Goal: Task Accomplishment & Management: Complete application form

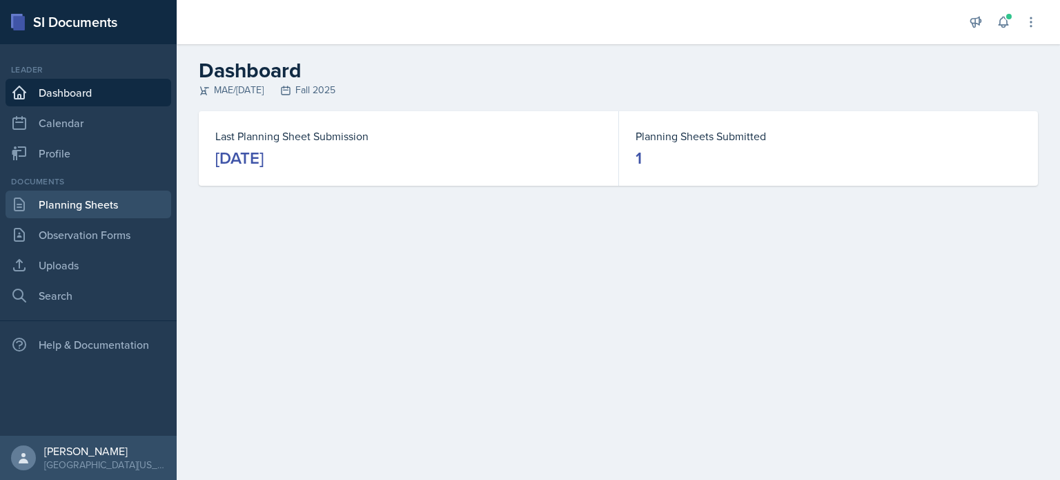
click at [67, 207] on link "Planning Sheets" at bounding box center [89, 204] width 166 height 28
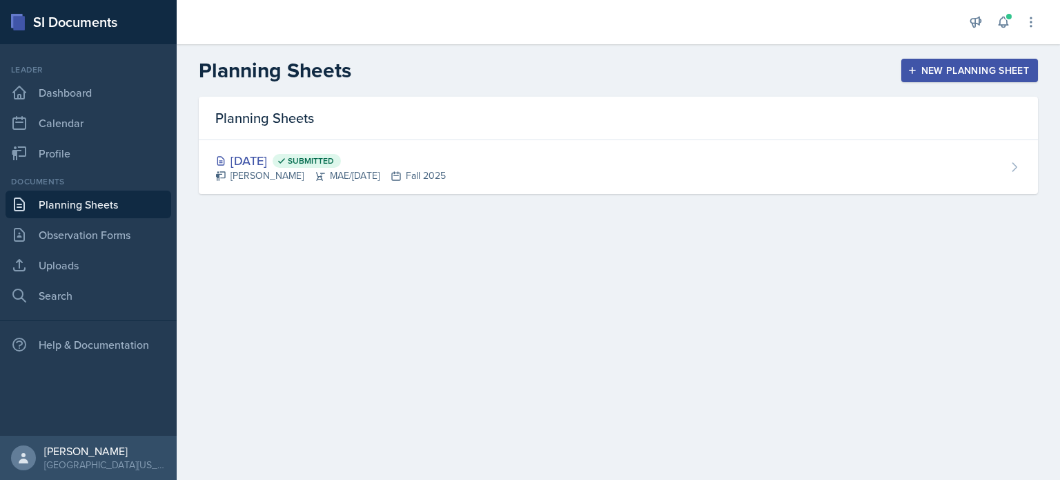
click at [925, 68] on div "New Planning Sheet" at bounding box center [969, 70] width 119 height 11
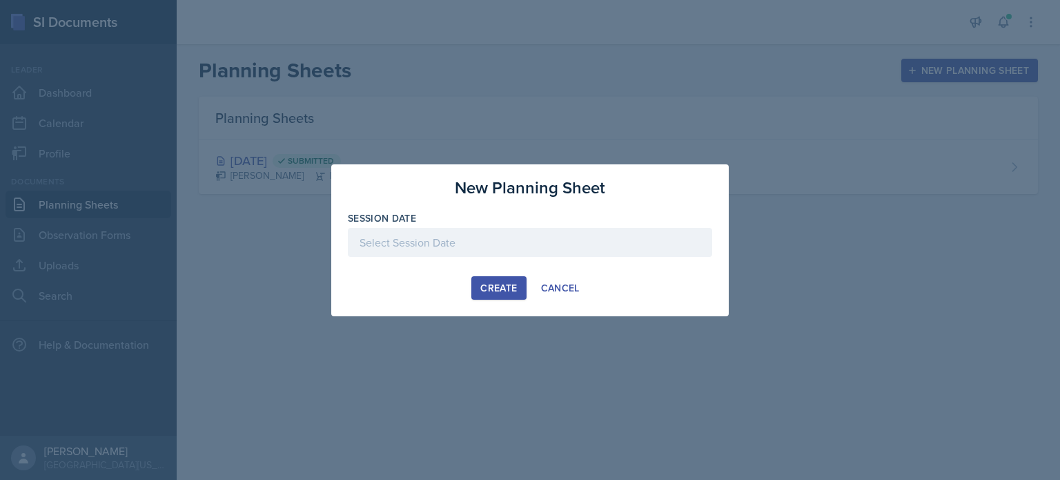
click at [610, 241] on div at bounding box center [530, 242] width 364 height 29
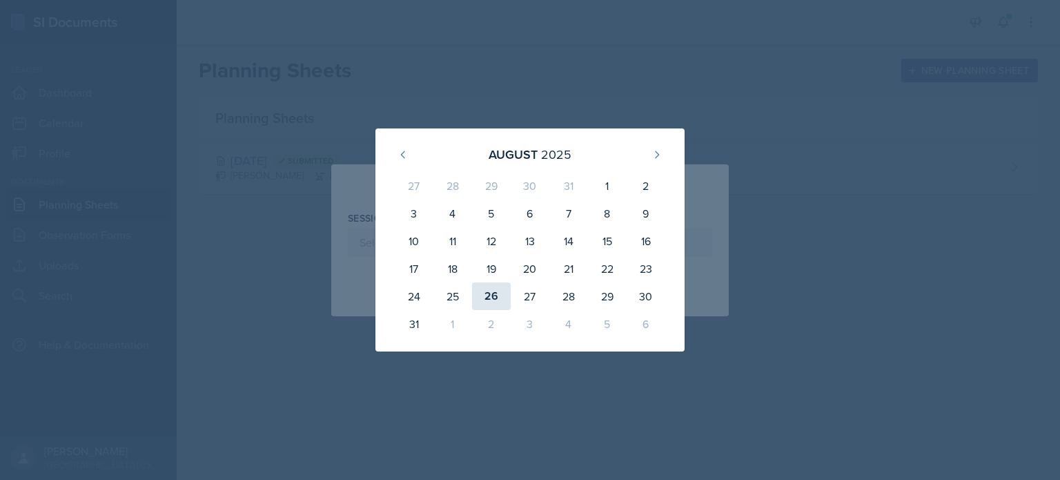
click at [477, 289] on div "26" at bounding box center [491, 296] width 39 height 28
type input "[DATE]"
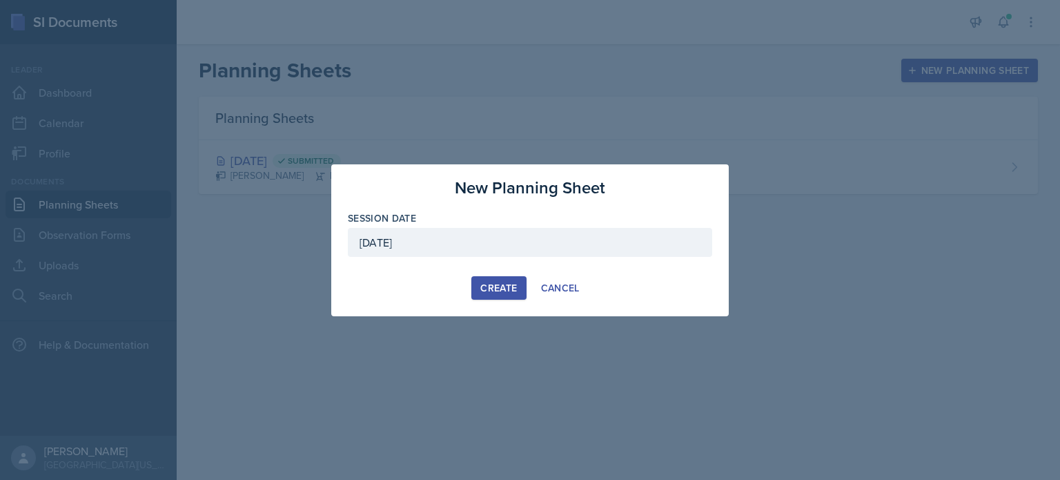
click at [486, 286] on div "Create" at bounding box center [498, 287] width 37 height 11
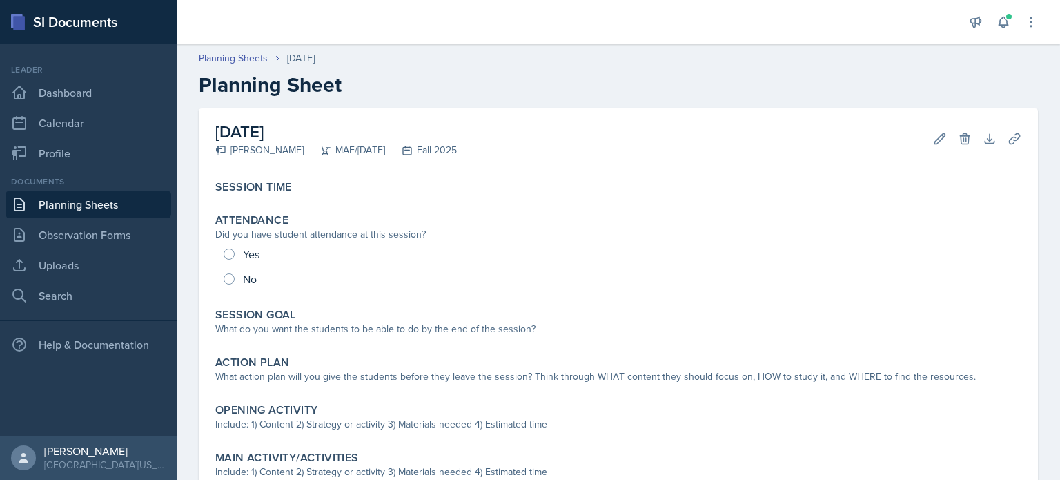
click at [1010, 70] on div "Planning Sheets [DATE] Planning Sheet" at bounding box center [618, 74] width 883 height 46
click at [1029, 17] on icon at bounding box center [1031, 22] width 14 height 14
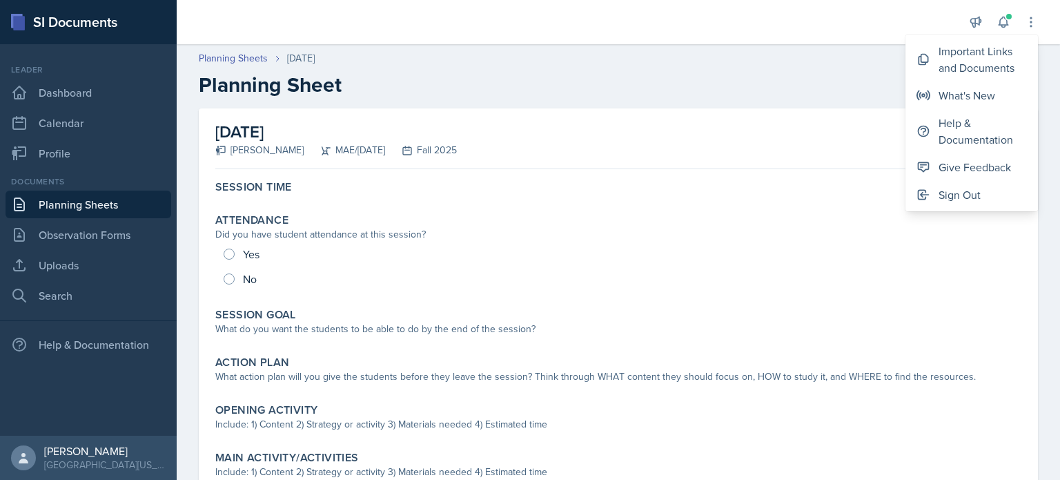
click at [857, 66] on div "Planning Sheets [DATE] Planning Sheet" at bounding box center [618, 74] width 883 height 46
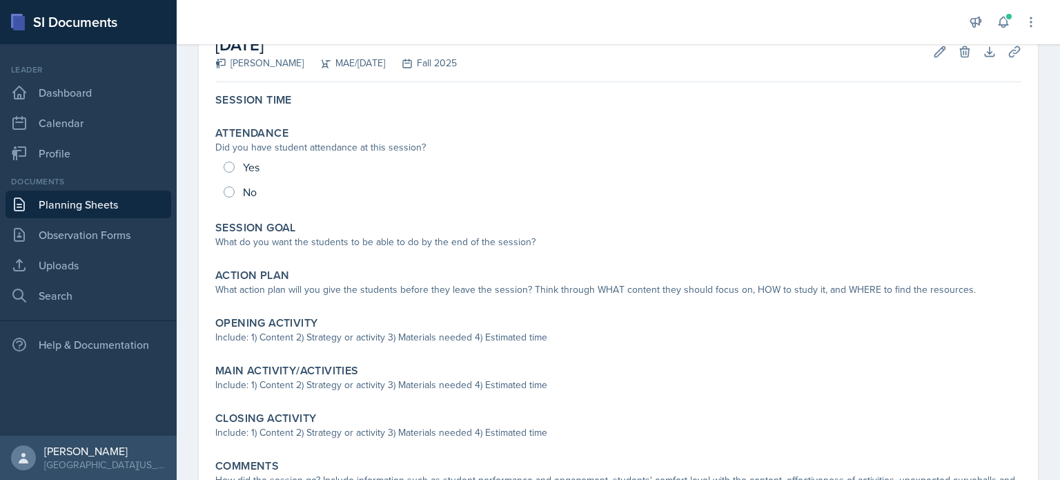
scroll to position [138, 0]
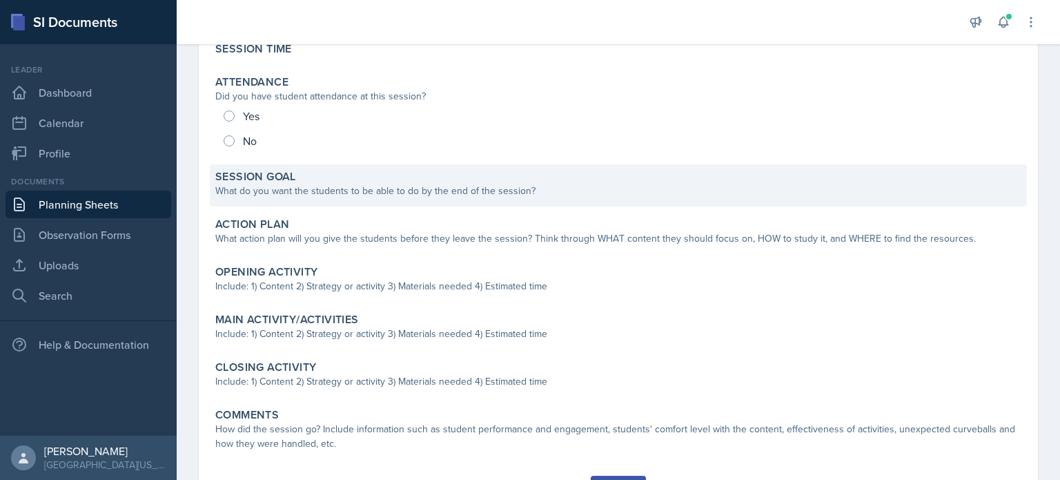
click at [422, 197] on div "What do you want the students to be able to do by the end of the session?" at bounding box center [618, 191] width 806 height 14
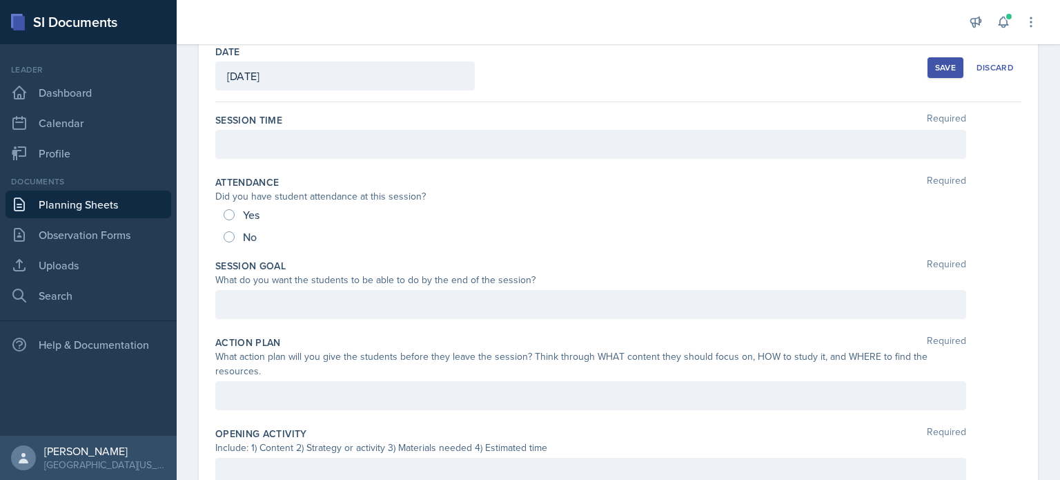
scroll to position [69, 0]
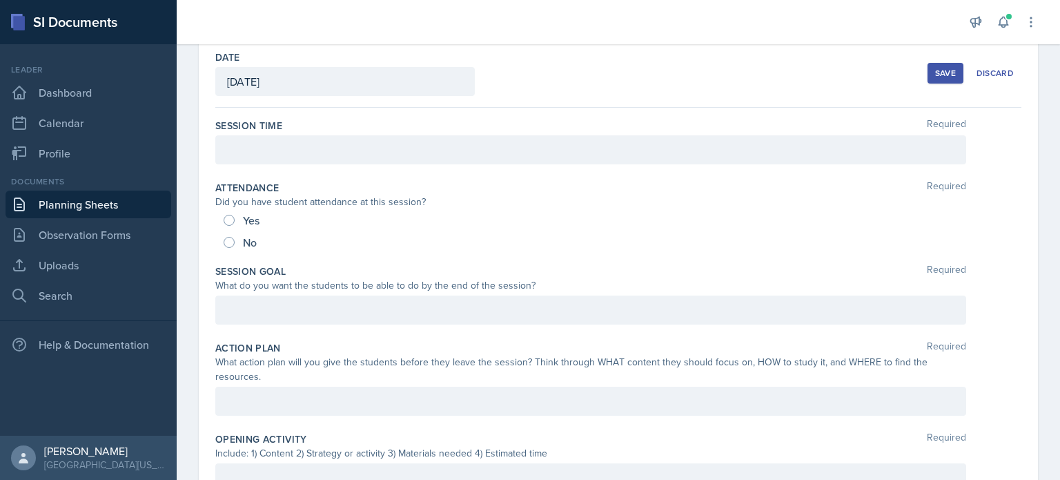
click at [411, 321] on div at bounding box center [590, 309] width 751 height 29
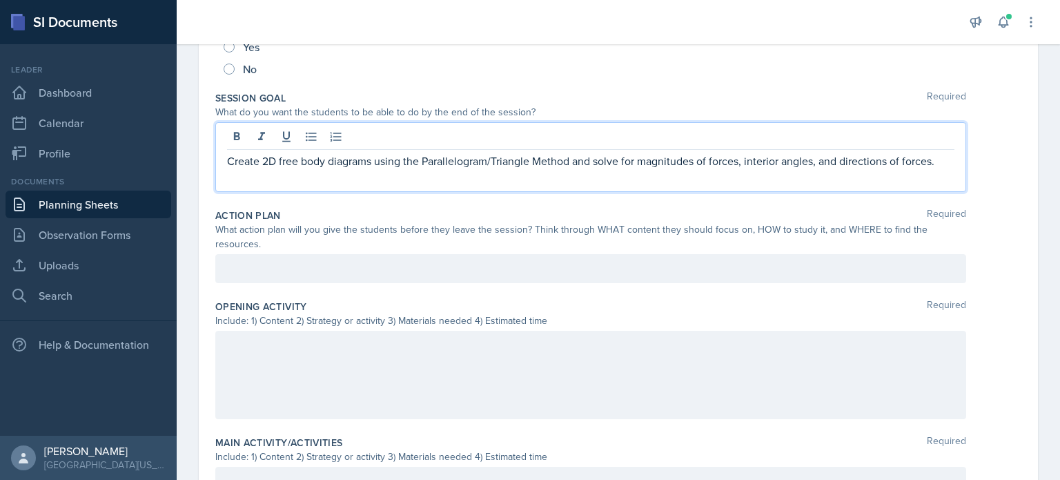
scroll to position [299, 0]
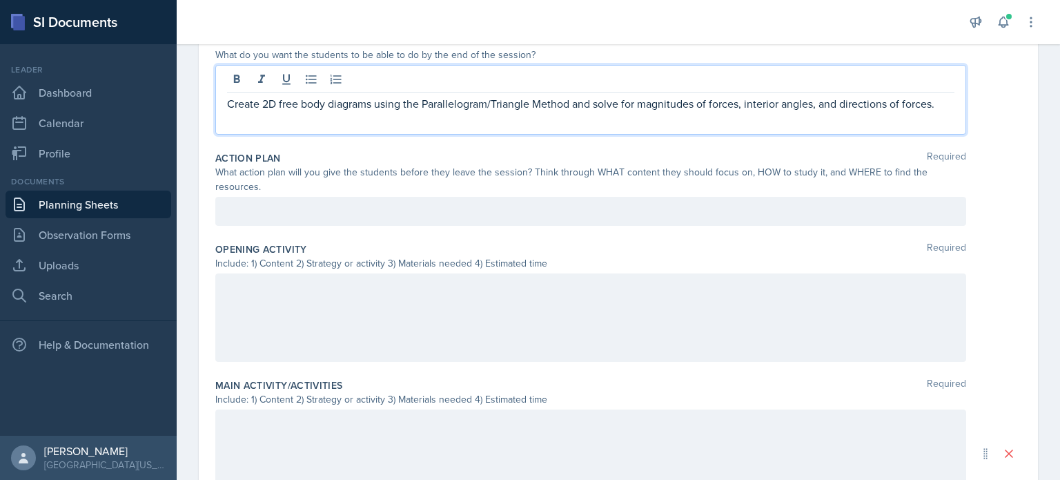
click at [553, 193] on div "Action Plan Required What action plan will you give the students before they le…" at bounding box center [618, 191] width 806 height 91
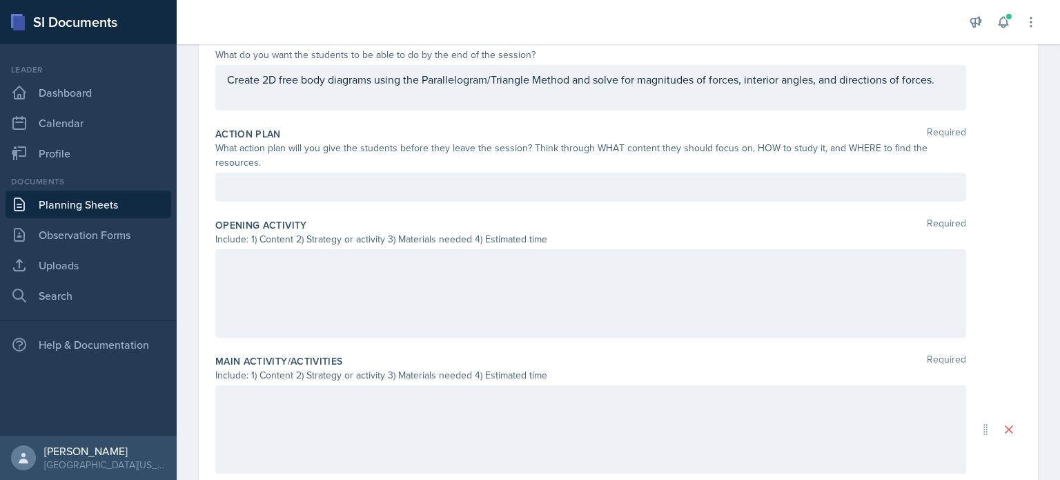
click at [569, 187] on div at bounding box center [590, 187] width 751 height 29
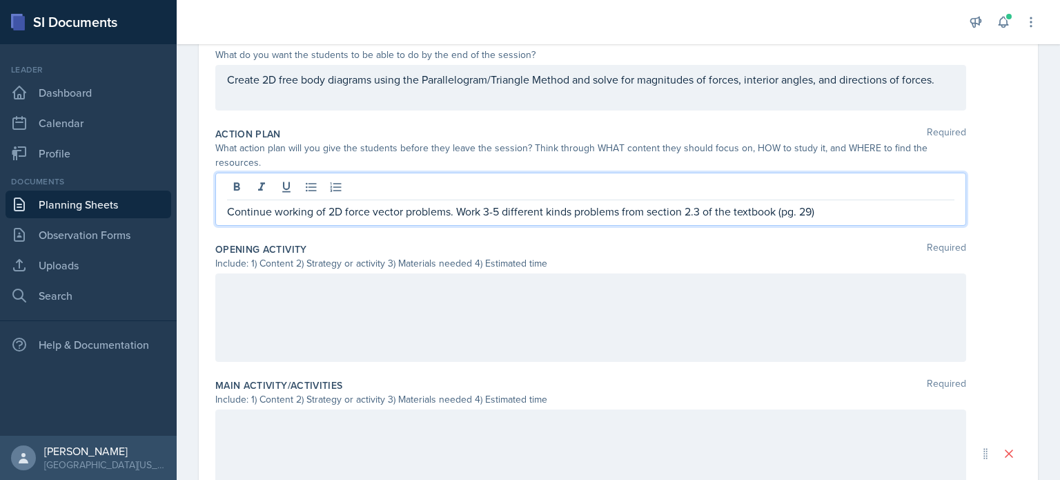
click at [828, 207] on p "Continue working of 2D force vector problems. Work 3-5 different kinds problems…" at bounding box center [590, 211] width 727 height 17
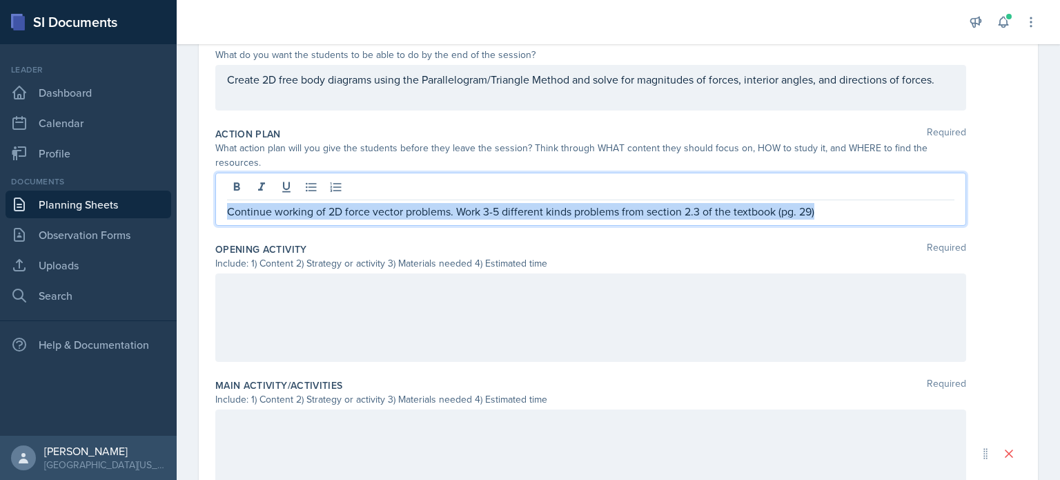
drag, startPoint x: 828, startPoint y: 208, endPoint x: 224, endPoint y: 219, distance: 603.9
click at [226, 220] on div "Continue working of 2D force vector problems. Work 3-5 different kinds problems…" at bounding box center [590, 199] width 751 height 53
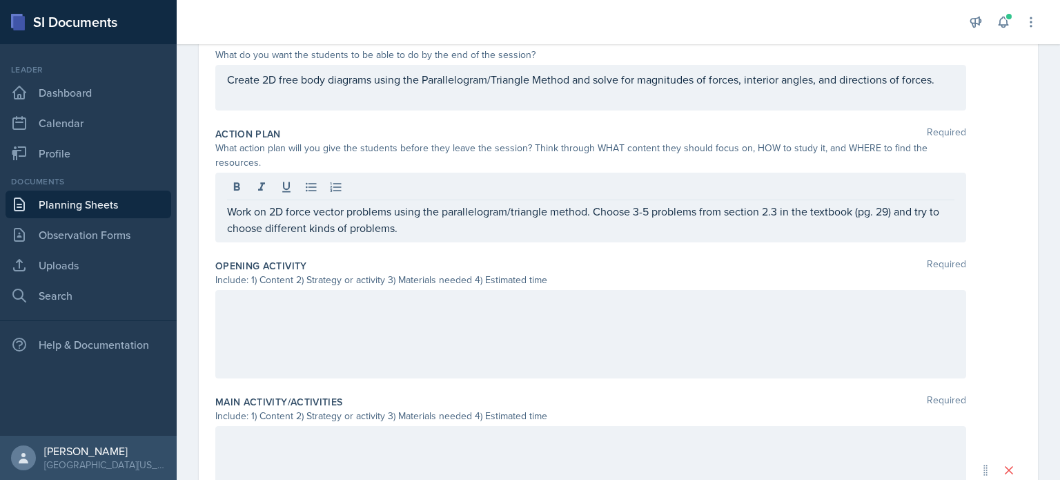
click at [588, 312] on div at bounding box center [590, 334] width 751 height 88
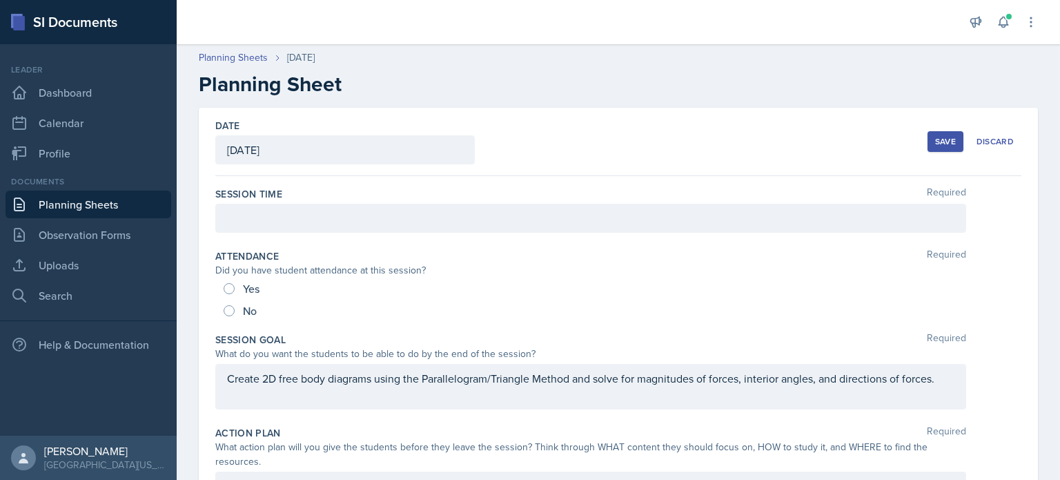
scroll to position [0, 0]
click at [569, 217] on div at bounding box center [590, 218] width 751 height 29
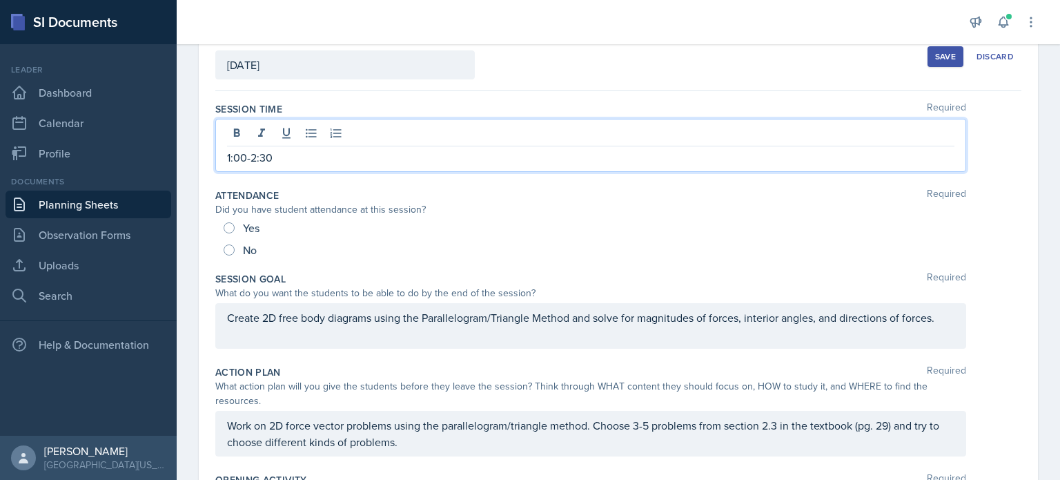
scroll to position [414, 0]
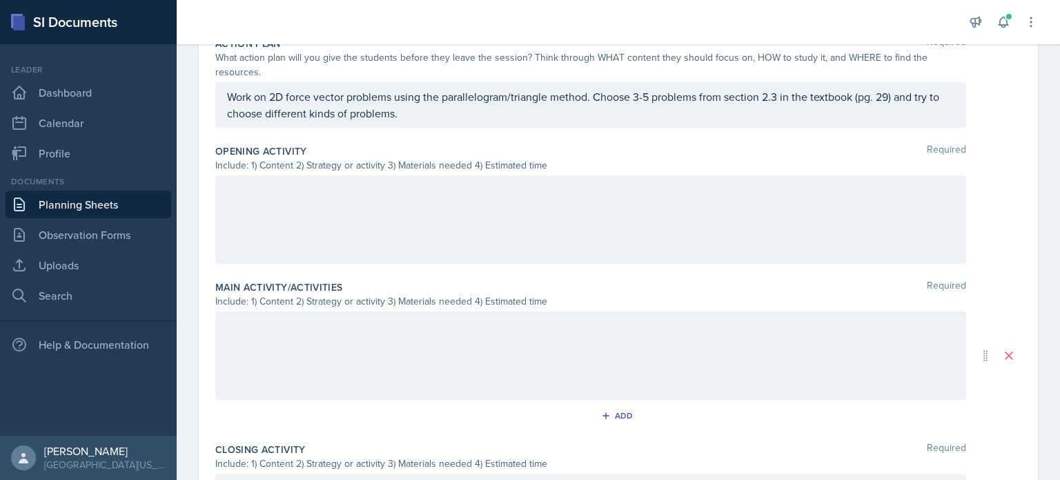
click at [331, 215] on div at bounding box center [590, 219] width 751 height 88
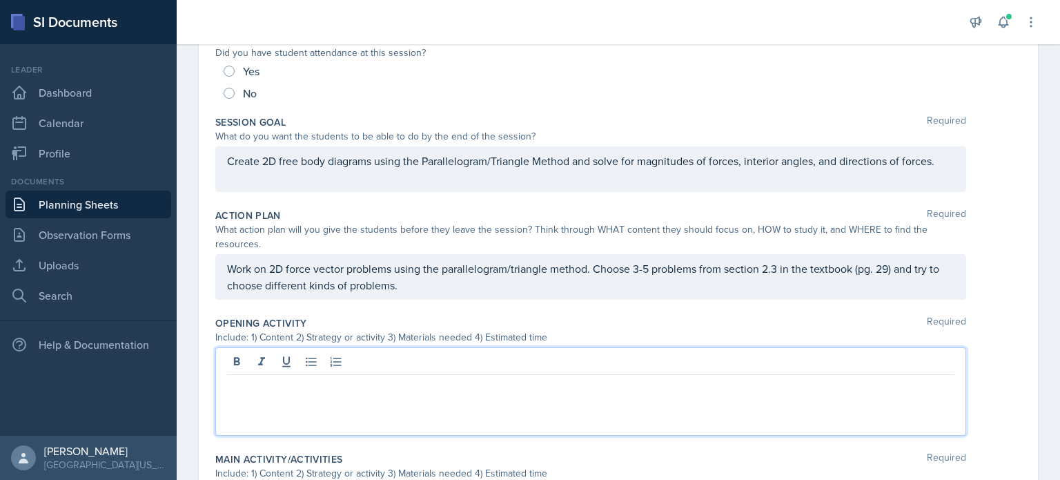
scroll to position [207, 0]
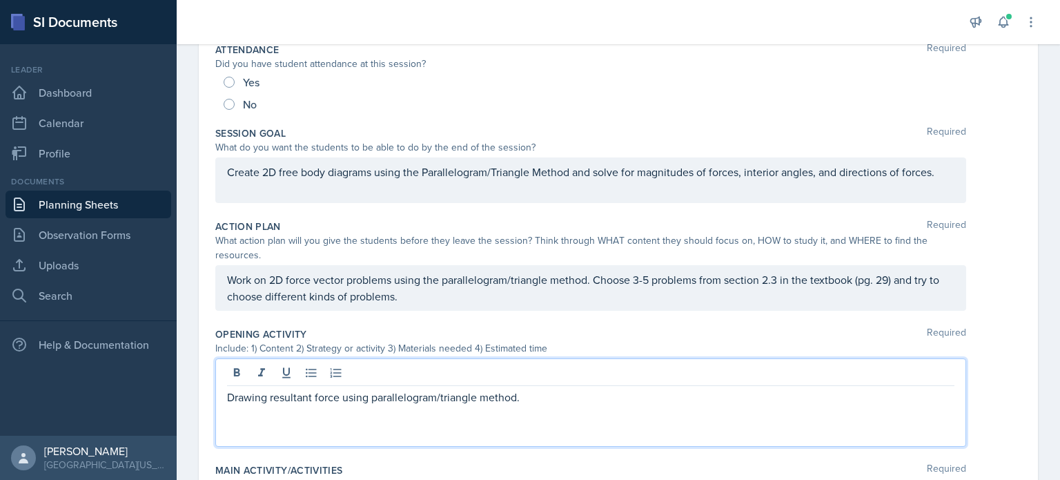
click at [226, 393] on div "Drawing resultant force using parallelogram/triangle method." at bounding box center [590, 402] width 751 height 88
click at [224, 402] on div "Drawing resultant force using parallelogram/triangle method." at bounding box center [590, 402] width 751 height 88
click at [227, 400] on p "Drawing resultant force using parallelogram/triangle method." at bounding box center [590, 397] width 727 height 17
click at [411, 396] on p "The content is drawing resultant force using parallelogram/triangle method." at bounding box center [590, 397] width 727 height 17
click at [335, 397] on p "The content is drawing resultant force using parallelogram/triangle method." at bounding box center [590, 397] width 727 height 17
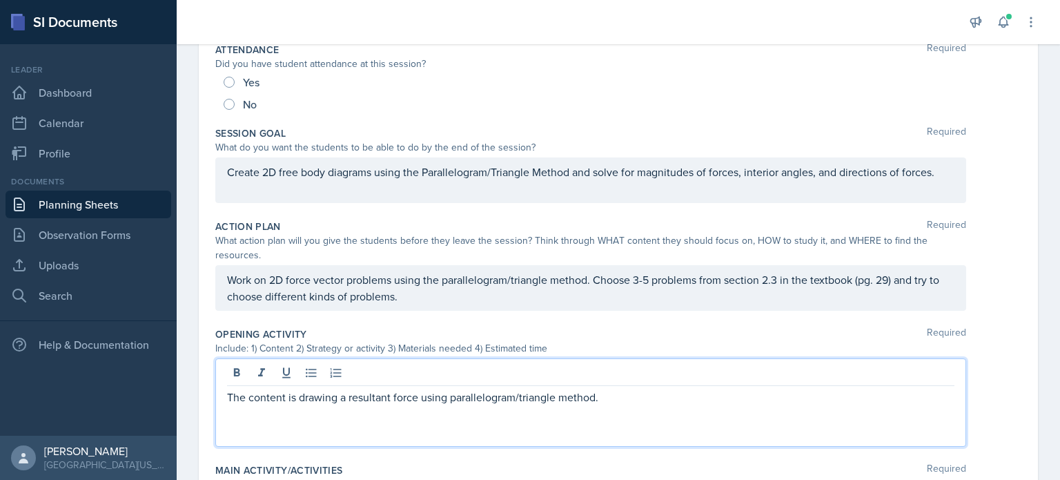
click at [622, 395] on p "The content is drawing a resultant force using parallelogram/triangle method." at bounding box center [590, 397] width 727 height 17
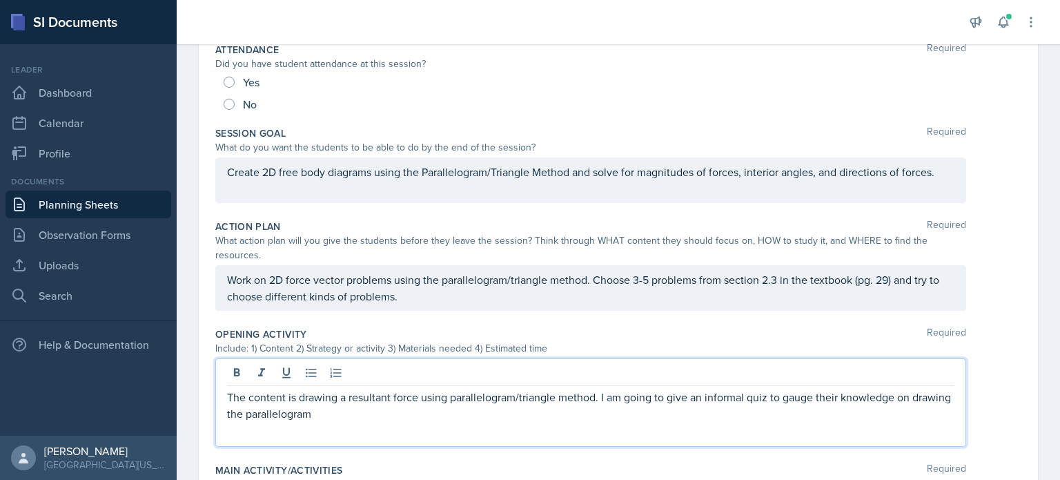
click at [593, 393] on p "The content is drawing a resultant force using parallelogram/triangle method. I…" at bounding box center [590, 405] width 727 height 33
click at [549, 418] on p "The content is drawing a resultant force using parallelogram/triangle method an…" at bounding box center [590, 405] width 727 height 33
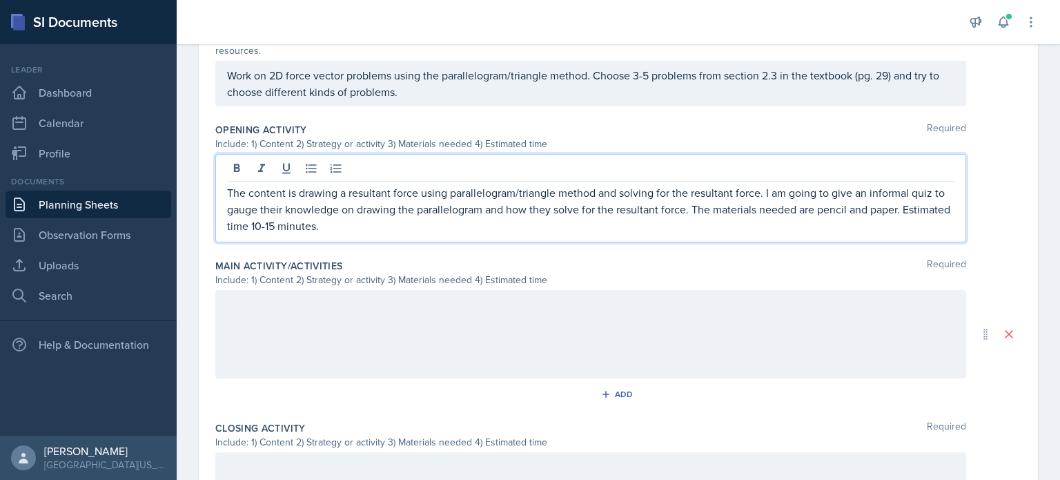
scroll to position [414, 0]
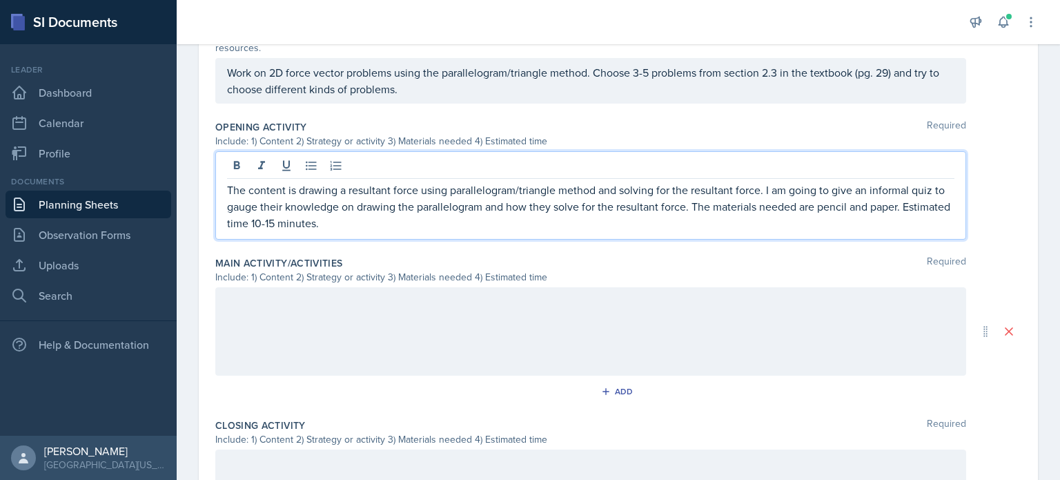
click at [471, 337] on div at bounding box center [590, 331] width 751 height 88
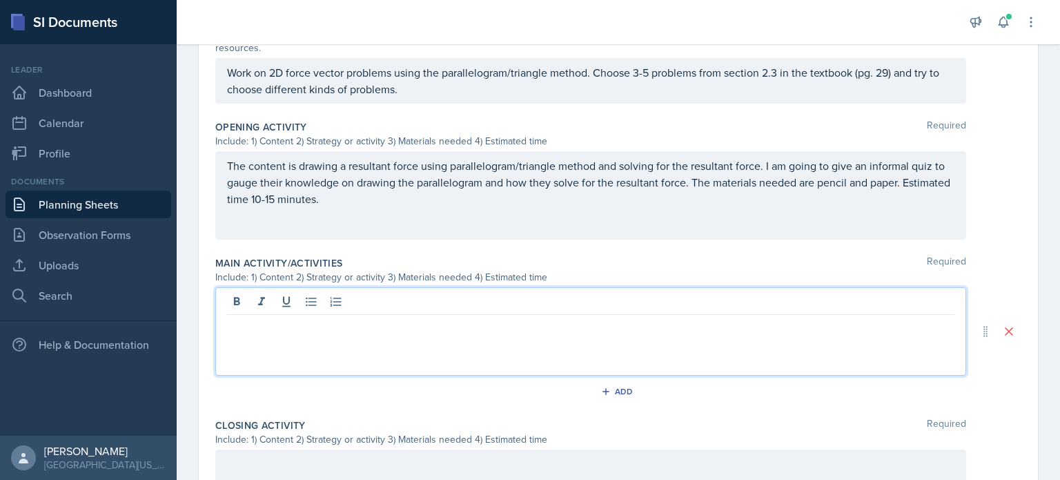
scroll to position [438, 0]
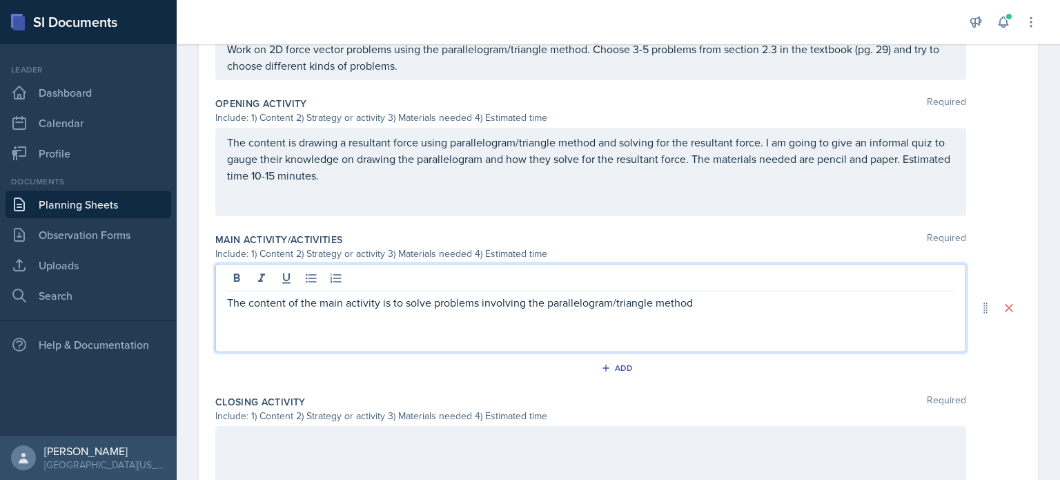
click at [428, 300] on p "The content of the main activity is to solve problems involving the parallelogr…" at bounding box center [590, 302] width 727 height 17
click at [704, 295] on p "The content of the main activity is to work problems involving the parallelogra…" at bounding box center [590, 302] width 727 height 17
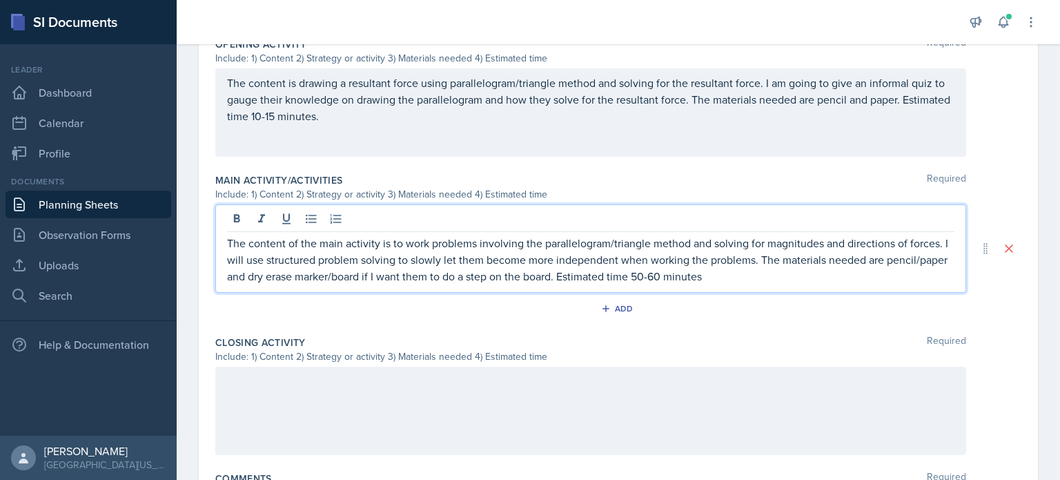
scroll to position [507, 0]
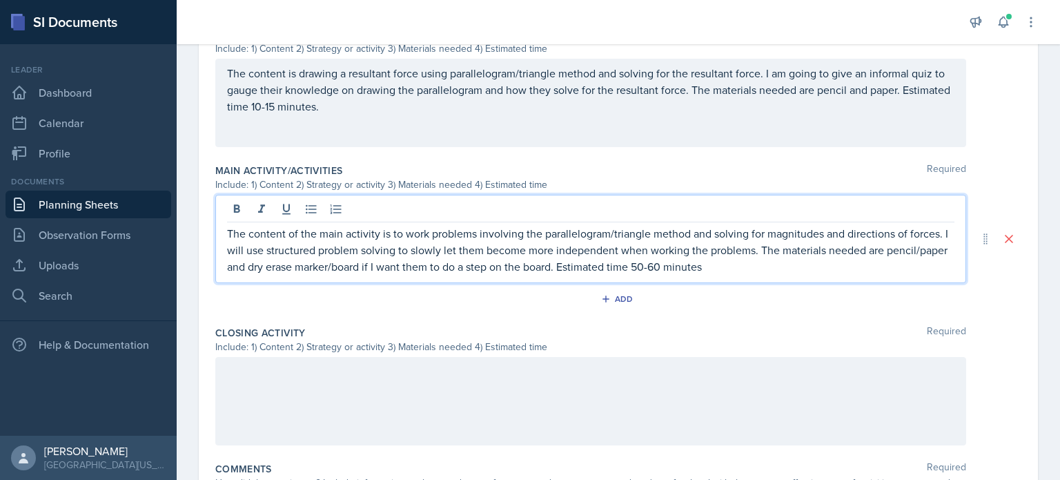
click at [443, 380] on div at bounding box center [590, 401] width 751 height 88
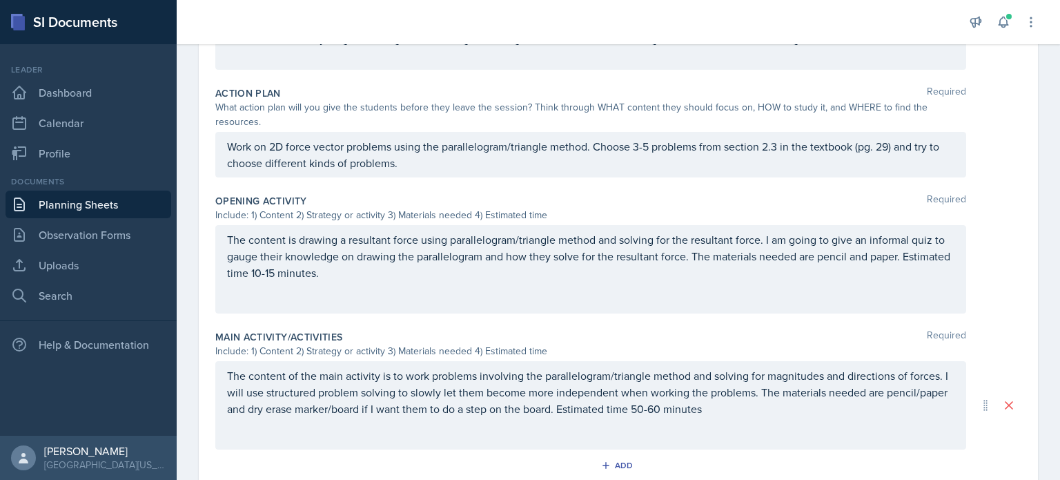
scroll to position [0, 0]
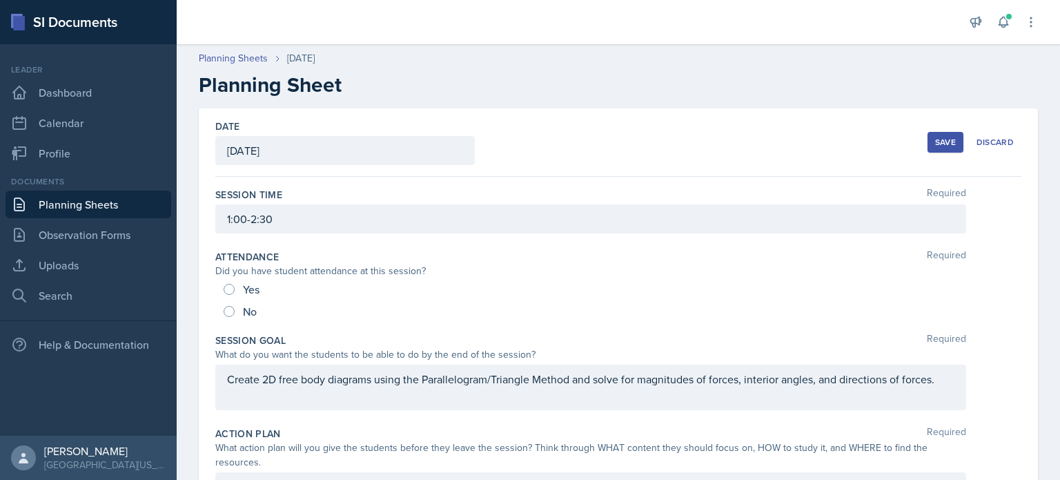
click at [938, 137] on div "Save" at bounding box center [945, 142] width 21 height 11
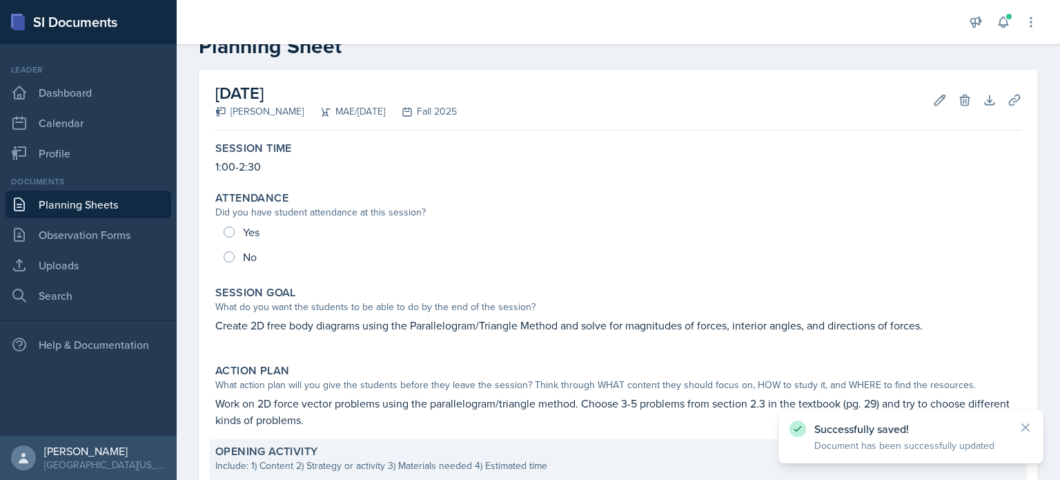
scroll to position [5, 0]
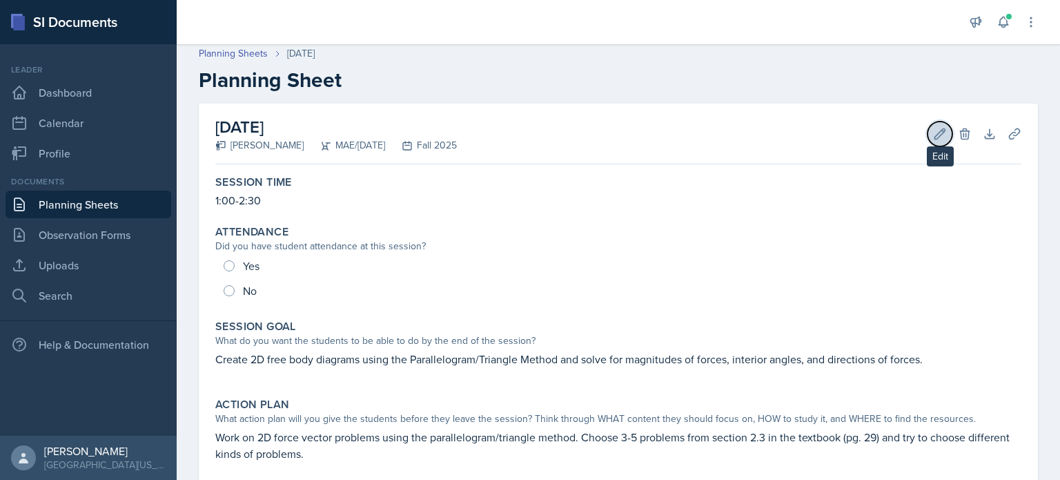
click at [927, 135] on button "Edit" at bounding box center [939, 133] width 25 height 25
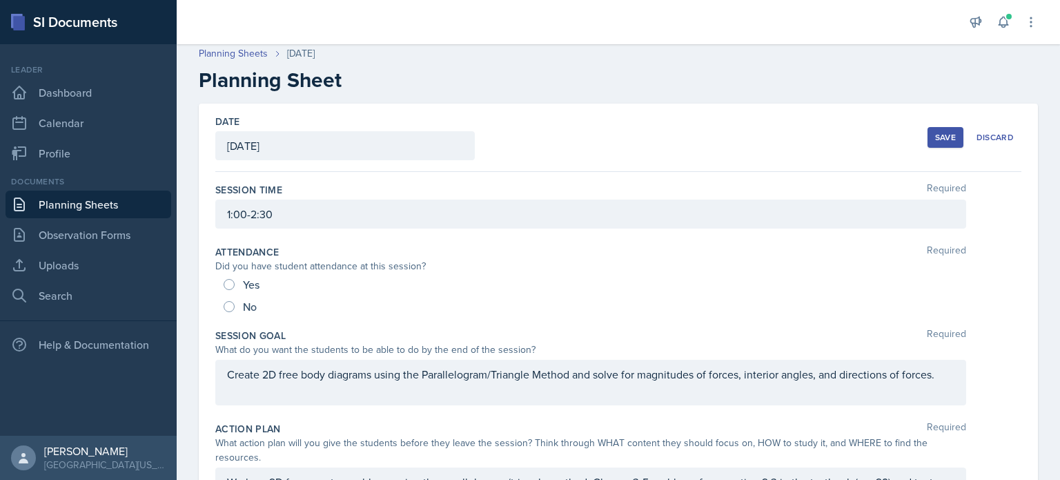
click at [927, 130] on button "Save" at bounding box center [945, 137] width 36 height 21
